Goal: Task Accomplishment & Management: Manage account settings

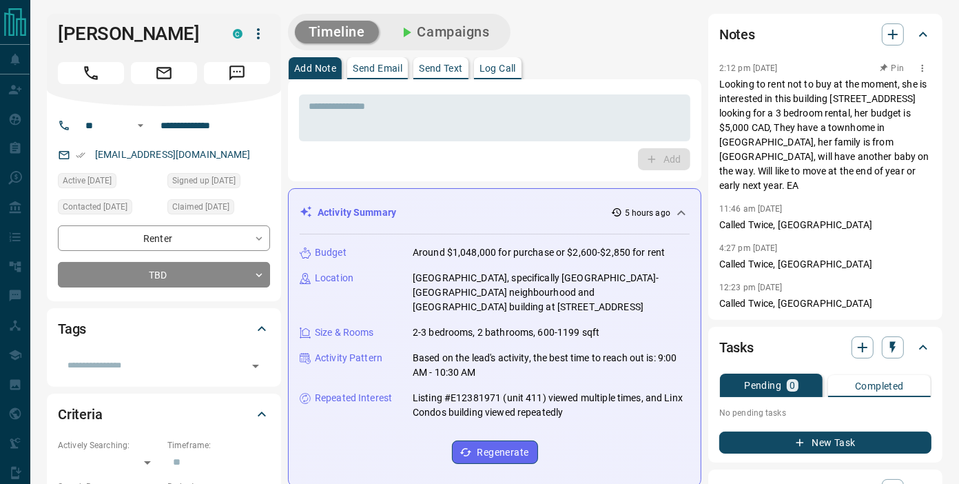
click at [795, 99] on p "Looking to rent not to buy at the moment, she is interested in this building [S…" at bounding box center [826, 135] width 212 height 116
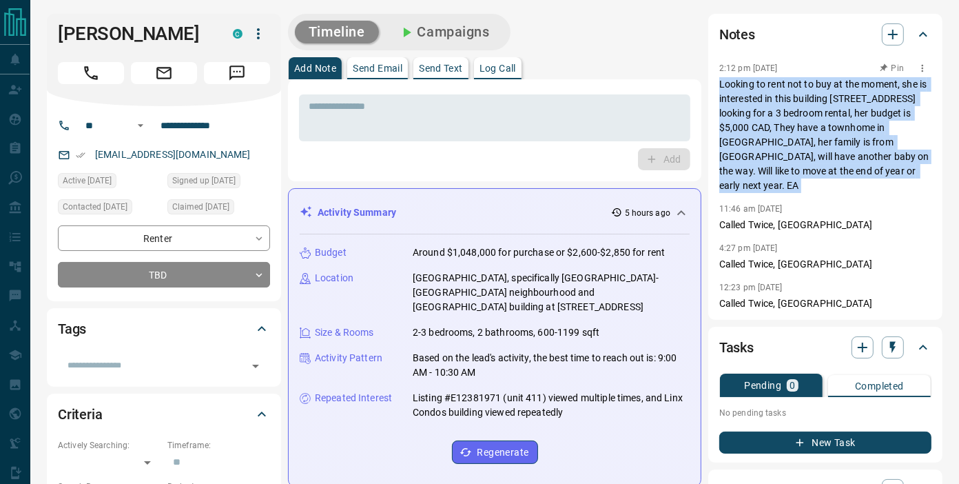
click at [795, 99] on p "Looking to rent not to buy at the moment, she is interested in this building [S…" at bounding box center [826, 135] width 212 height 116
copy p "Looking to rent not to buy at the moment, she is interested in this building [S…"
click at [258, 23] on button "button" at bounding box center [258, 33] width 23 height 23
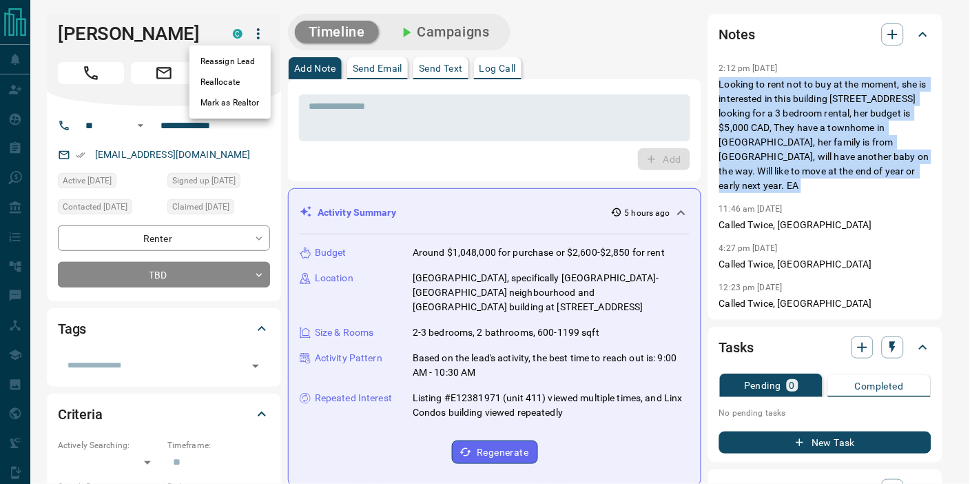
click at [259, 56] on li "Reassign Lead" at bounding box center [230, 61] width 81 height 21
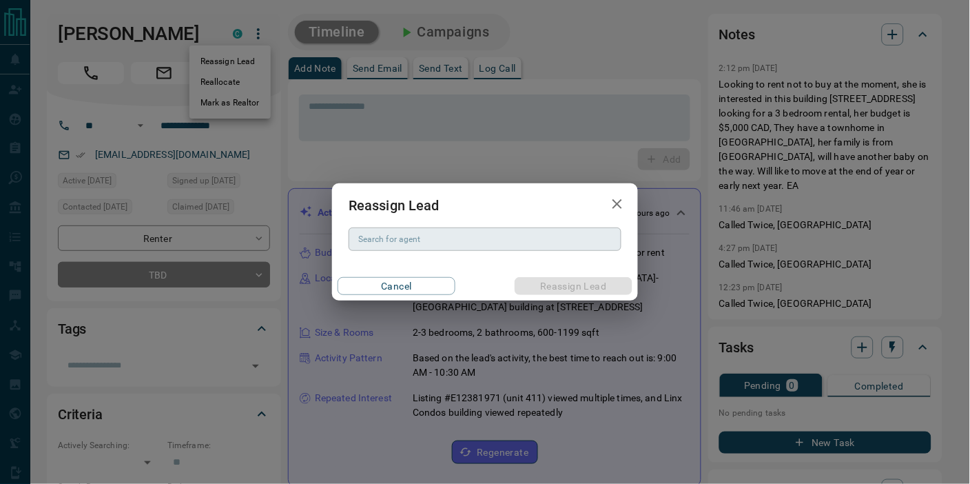
click at [456, 233] on input "Search for agent" at bounding box center [484, 239] width 263 height 15
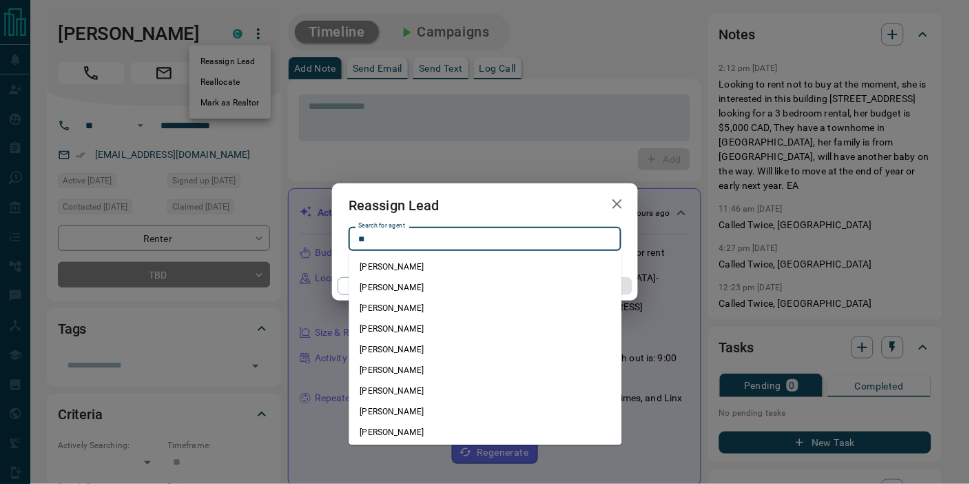
click at [403, 260] on li "[PERSON_NAME]" at bounding box center [485, 266] width 273 height 21
type input "**********"
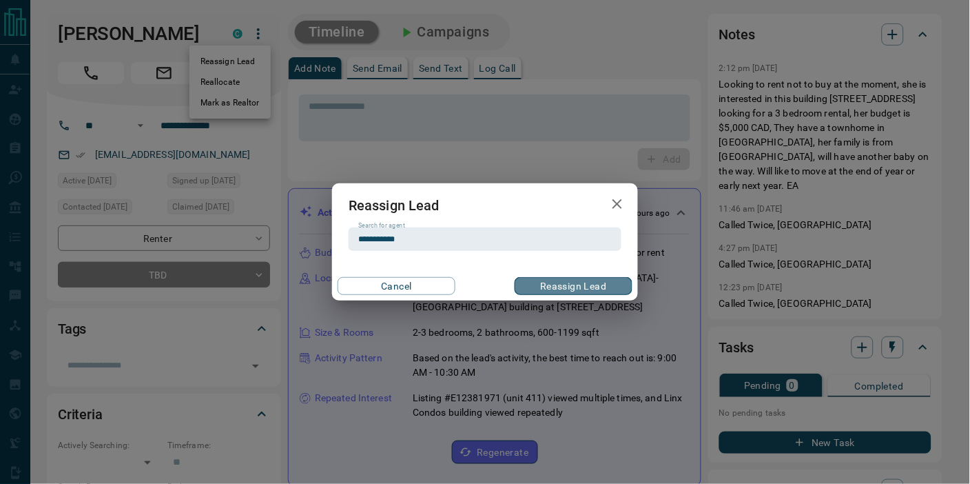
click at [558, 288] on button "Reassign Lead" at bounding box center [574, 286] width 118 height 18
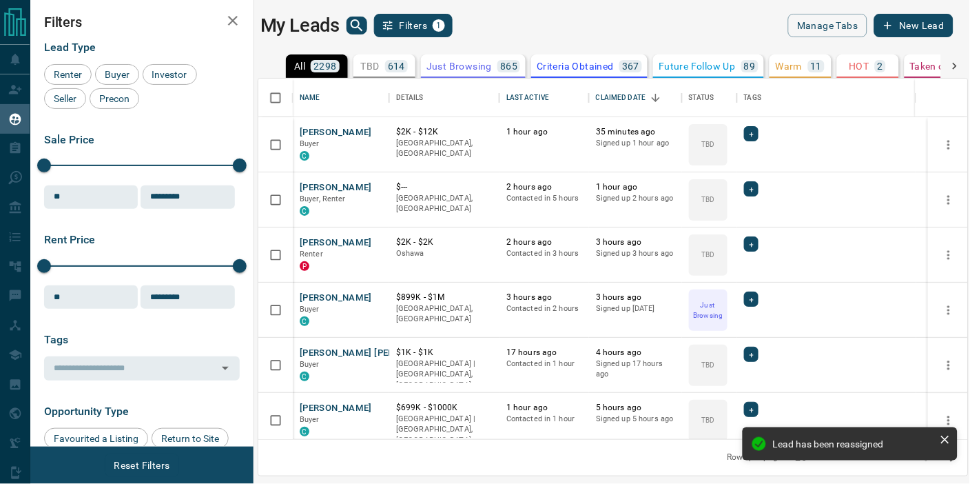
scroll to position [348, 698]
